Goal: Communication & Community: Answer question/provide support

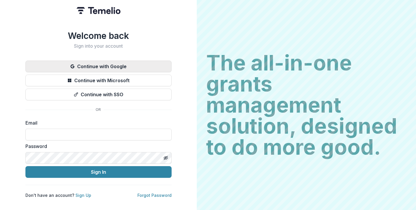
click at [150, 61] on button "Continue with Google" at bounding box center [98, 67] width 146 height 12
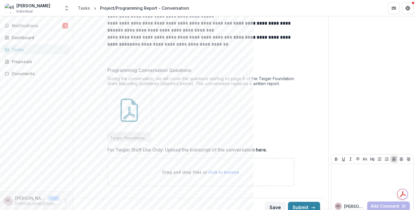
scroll to position [88, 0]
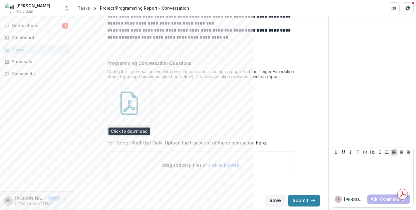
click at [136, 110] on icon at bounding box center [130, 103] width 18 height 23
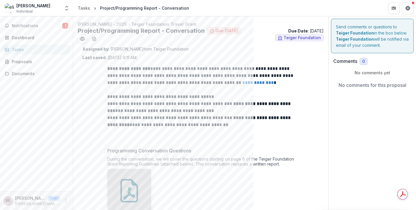
scroll to position [0, 0]
click at [249, 83] on link "**********" at bounding box center [258, 82] width 31 height 4
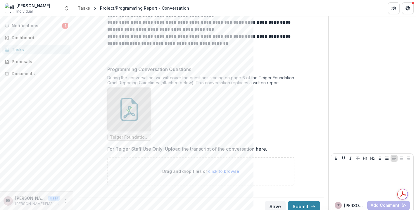
scroll to position [88, 0]
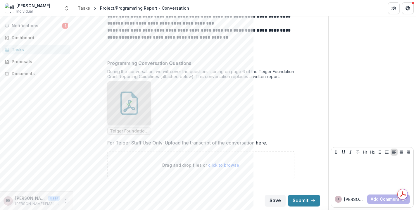
click at [64, 202] on icon "More" at bounding box center [66, 201] width 5 height 5
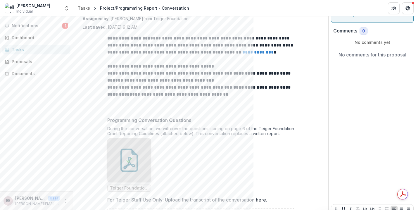
scroll to position [0, 0]
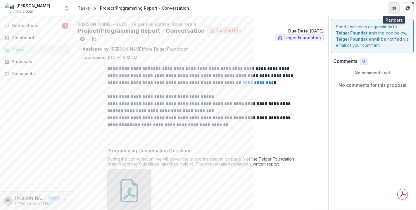
click at [397, 10] on button "Partners" at bounding box center [394, 8] width 12 height 12
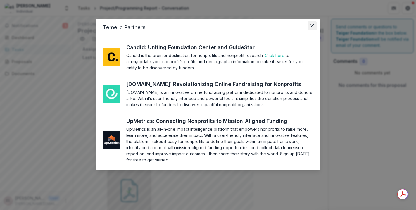
click at [313, 25] on icon "Close" at bounding box center [313, 26] width 4 height 4
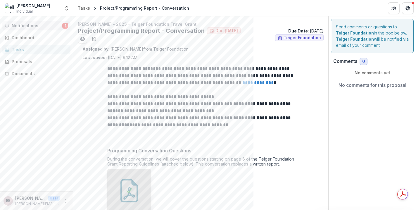
click at [52, 25] on span "Notifications" at bounding box center [37, 25] width 51 height 5
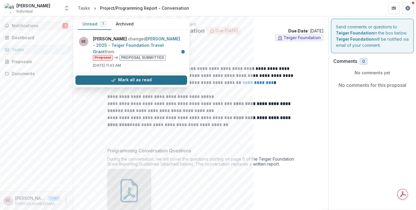
click at [112, 76] on button "Mark all as read" at bounding box center [132, 80] width 112 height 9
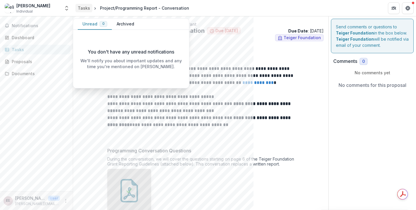
click at [84, 8] on div "Tasks" at bounding box center [84, 8] width 12 height 6
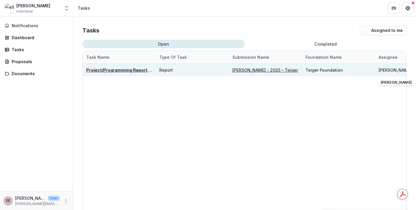
click at [380, 69] on div "[PERSON_NAME]" at bounding box center [395, 70] width 33 height 6
click at [136, 71] on u "Project/Programming Report - Conversation" at bounding box center [133, 70] width 94 height 5
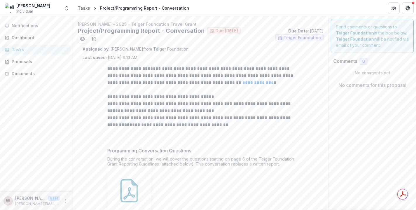
click at [243, 84] on link "**********" at bounding box center [258, 82] width 31 height 4
click at [365, 102] on div "Send comments or questions to Teiger Foundation in the box below. Teiger Founda…" at bounding box center [373, 156] width 88 height 281
click at [356, 203] on div "Send comments or questions to Teiger Foundation in the box below. Teiger Founda…" at bounding box center [373, 156] width 88 height 281
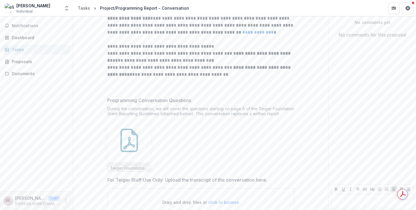
scroll to position [88, 0]
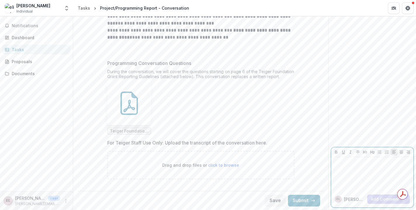
click at [342, 175] on div at bounding box center [373, 174] width 78 height 29
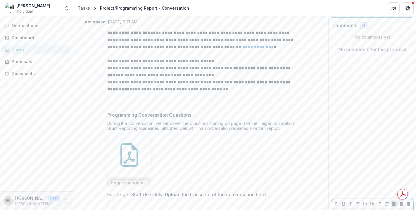
scroll to position [0, 0]
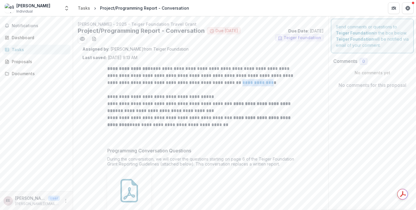
drag, startPoint x: 262, startPoint y: 82, endPoint x: 234, endPoint y: 83, distance: 28.1
click at [234, 83] on p "**********" at bounding box center [200, 75] width 187 height 21
copy link "**********"
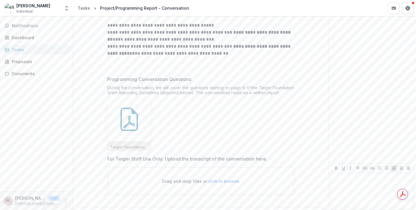
scroll to position [88, 0]
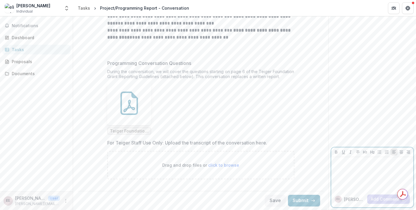
click at [357, 172] on div at bounding box center [373, 174] width 78 height 29
paste div
drag, startPoint x: 397, startPoint y: 163, endPoint x: 361, endPoint y: 164, distance: 36.0
click at [361, 164] on p "**********" at bounding box center [373, 163] width 78 height 6
click at [386, 171] on div "**********" at bounding box center [373, 174] width 78 height 29
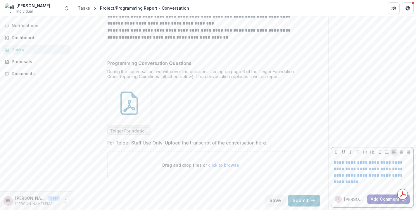
click at [381, 201] on button "Add Comment" at bounding box center [389, 199] width 43 height 9
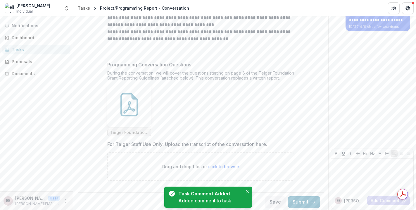
scroll to position [0, 0]
